Goal: Information Seeking & Learning: Understand process/instructions

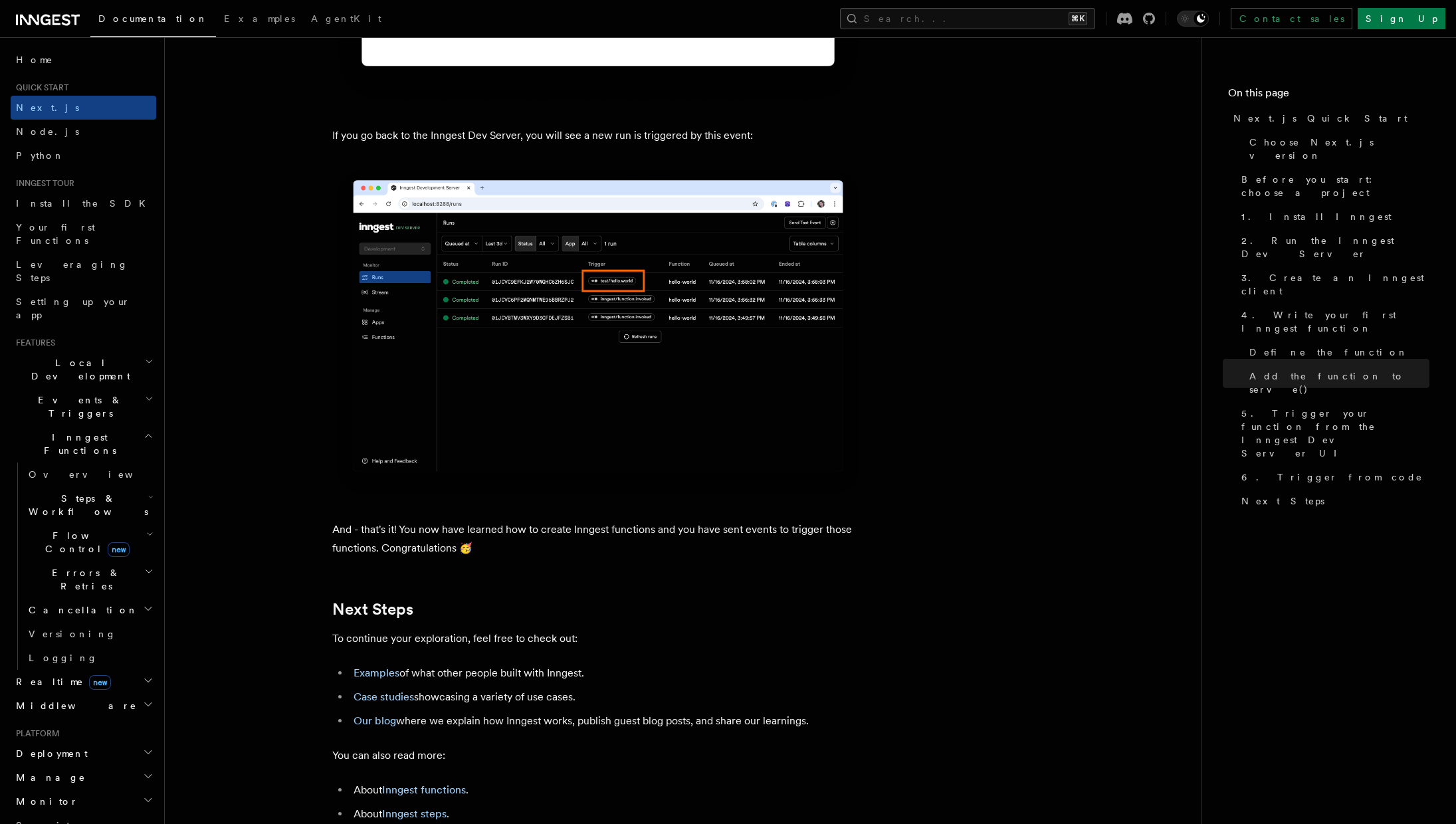
scroll to position [8133, 0]
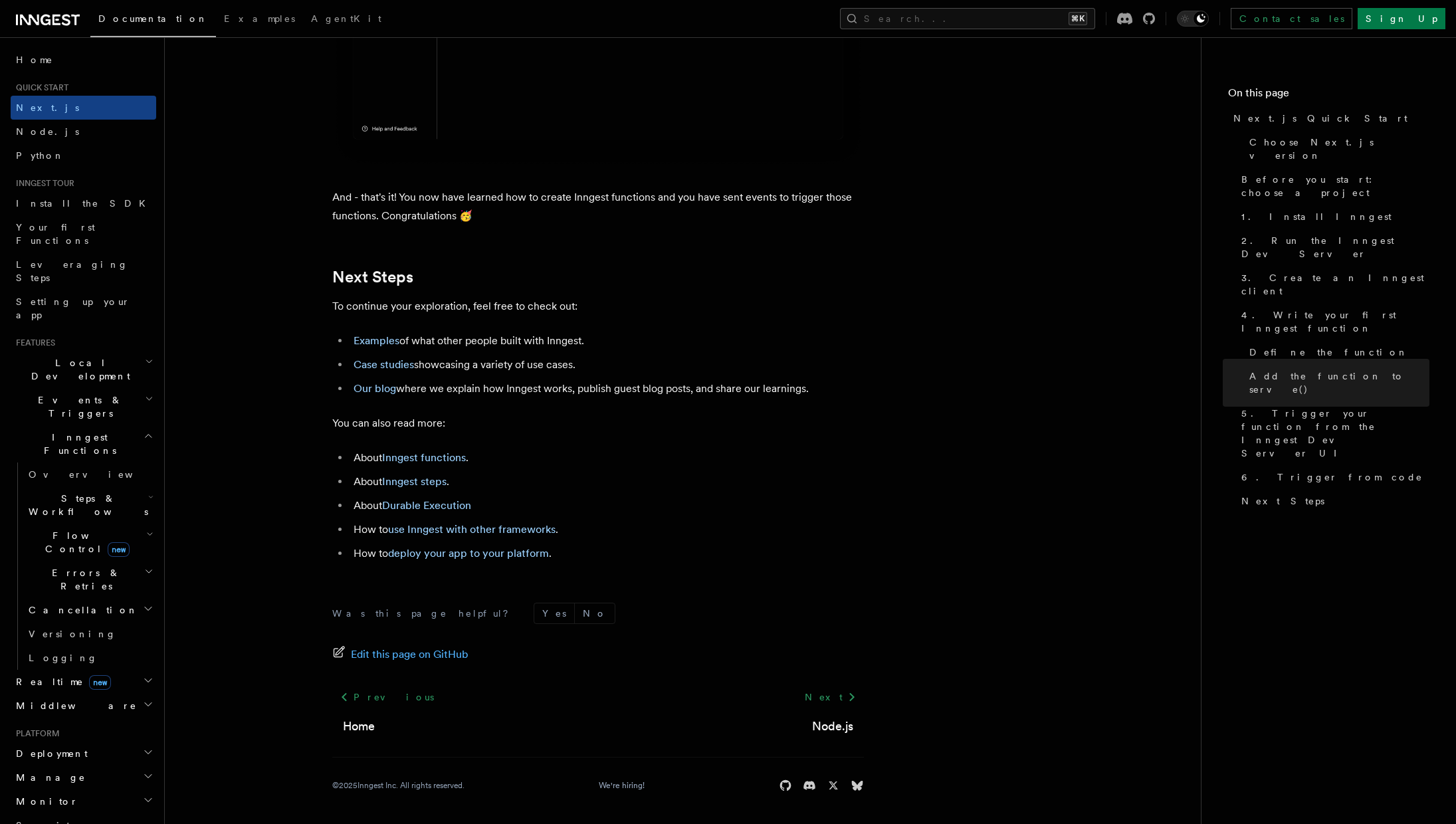
click at [75, 742] on h2 "Deployment" at bounding box center [83, 754] width 145 height 24
click at [80, 766] on link "Overview" at bounding box center [90, 778] width 133 height 24
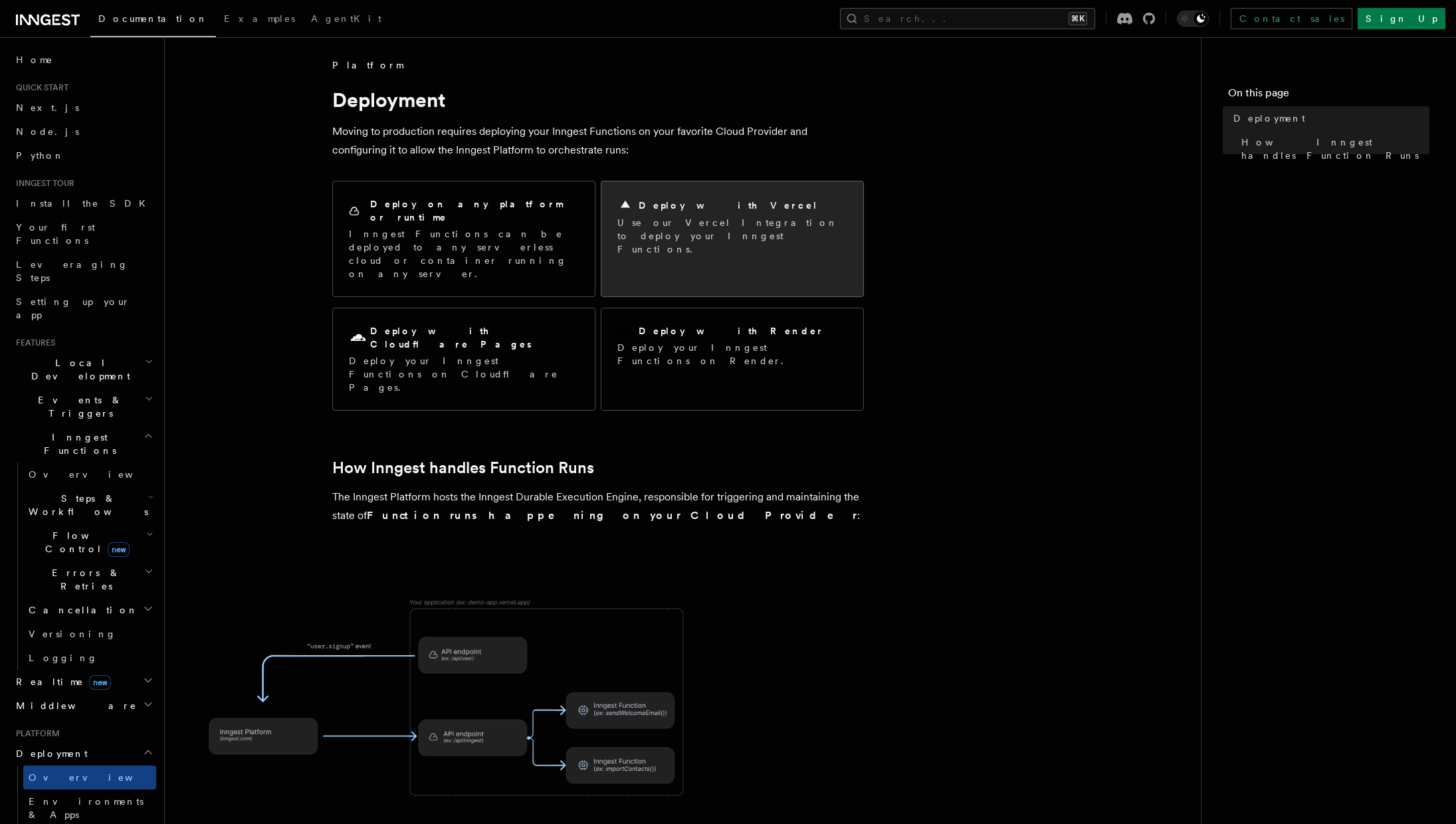
click at [742, 228] on p "Use our Vercel Integration to deploy your Inngest Functions." at bounding box center [732, 236] width 230 height 40
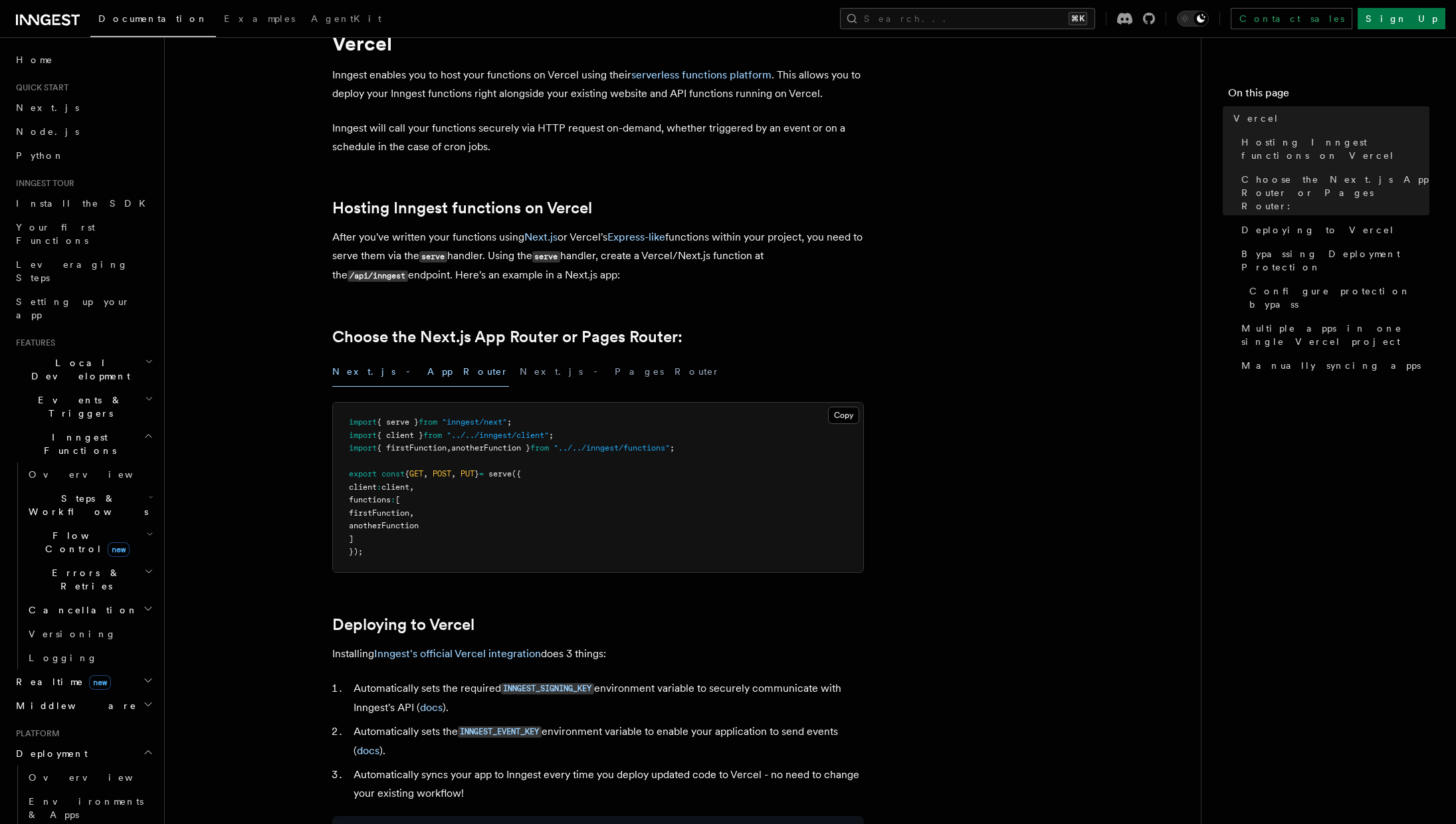
scroll to position [170, 0]
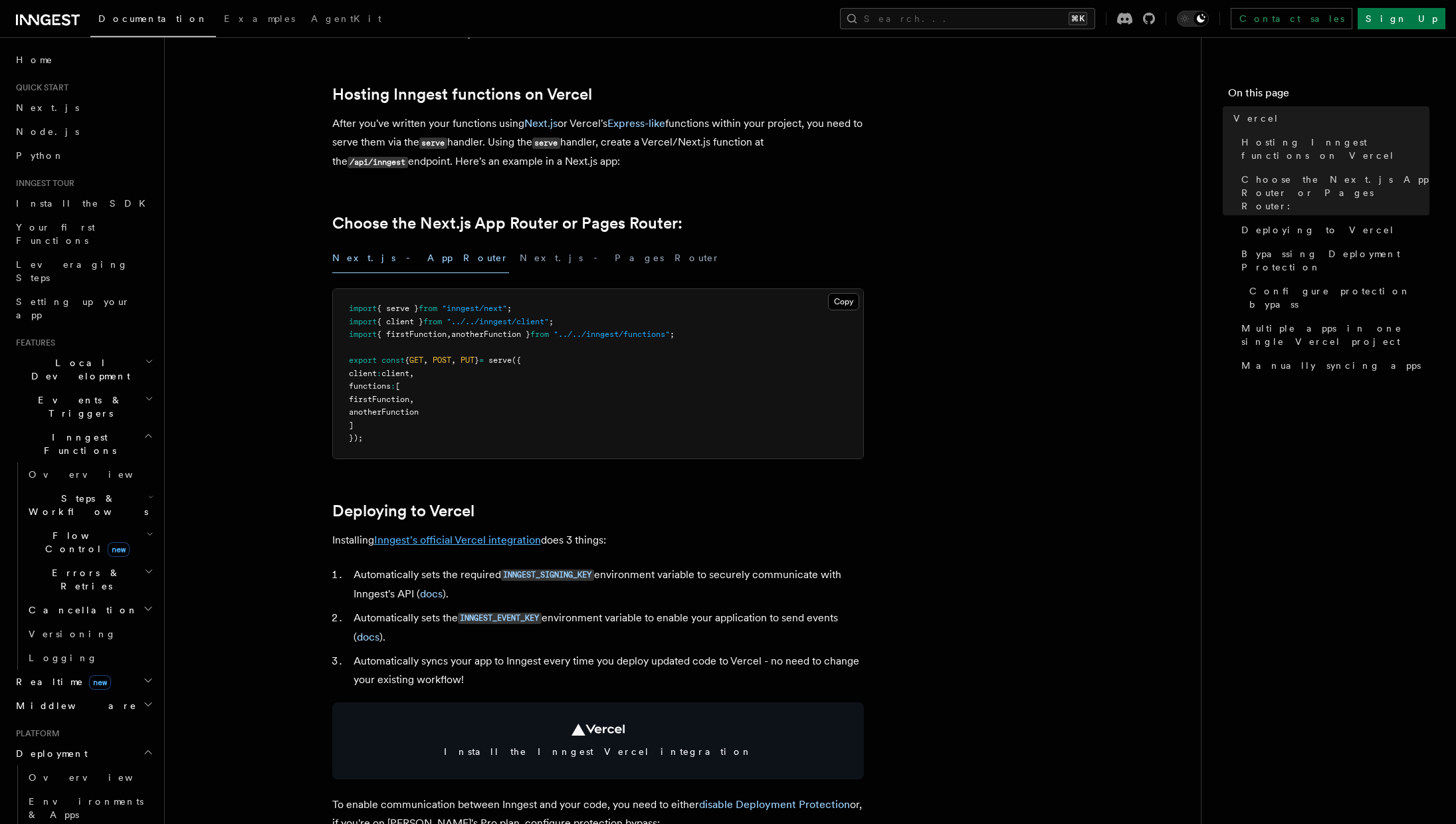
click at [490, 538] on link "Inngest's official Vercel integration" at bounding box center [457, 540] width 167 height 13
